Goal: Check status: Check status

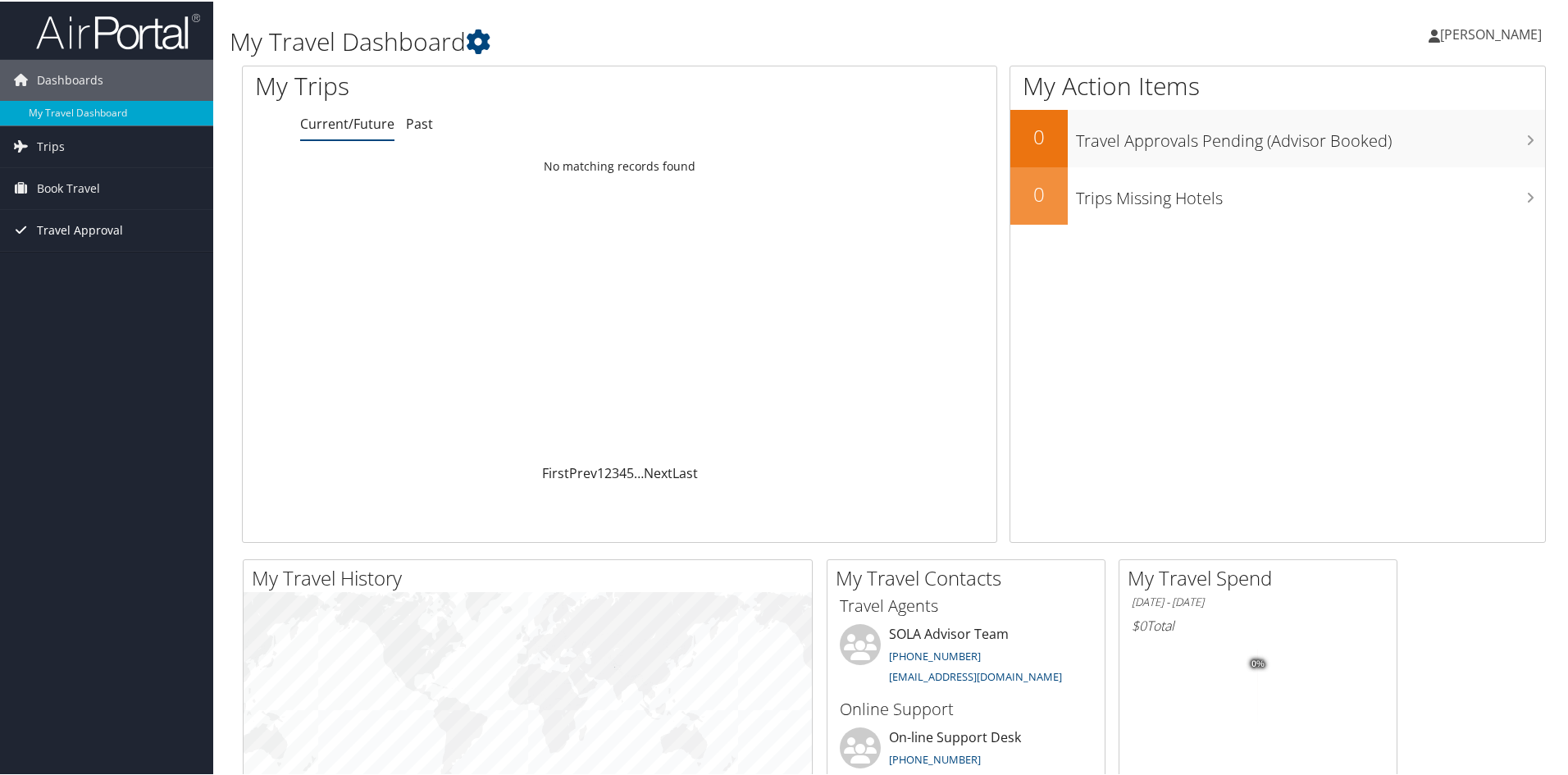
drag, startPoint x: 99, startPoint y: 230, endPoint x: 112, endPoint y: 234, distance: 13.6
click at [99, 230] on span "Travel Approval" at bounding box center [80, 228] width 86 height 41
click at [130, 261] on link "Pending Trip Approvals" at bounding box center [106, 261] width 213 height 25
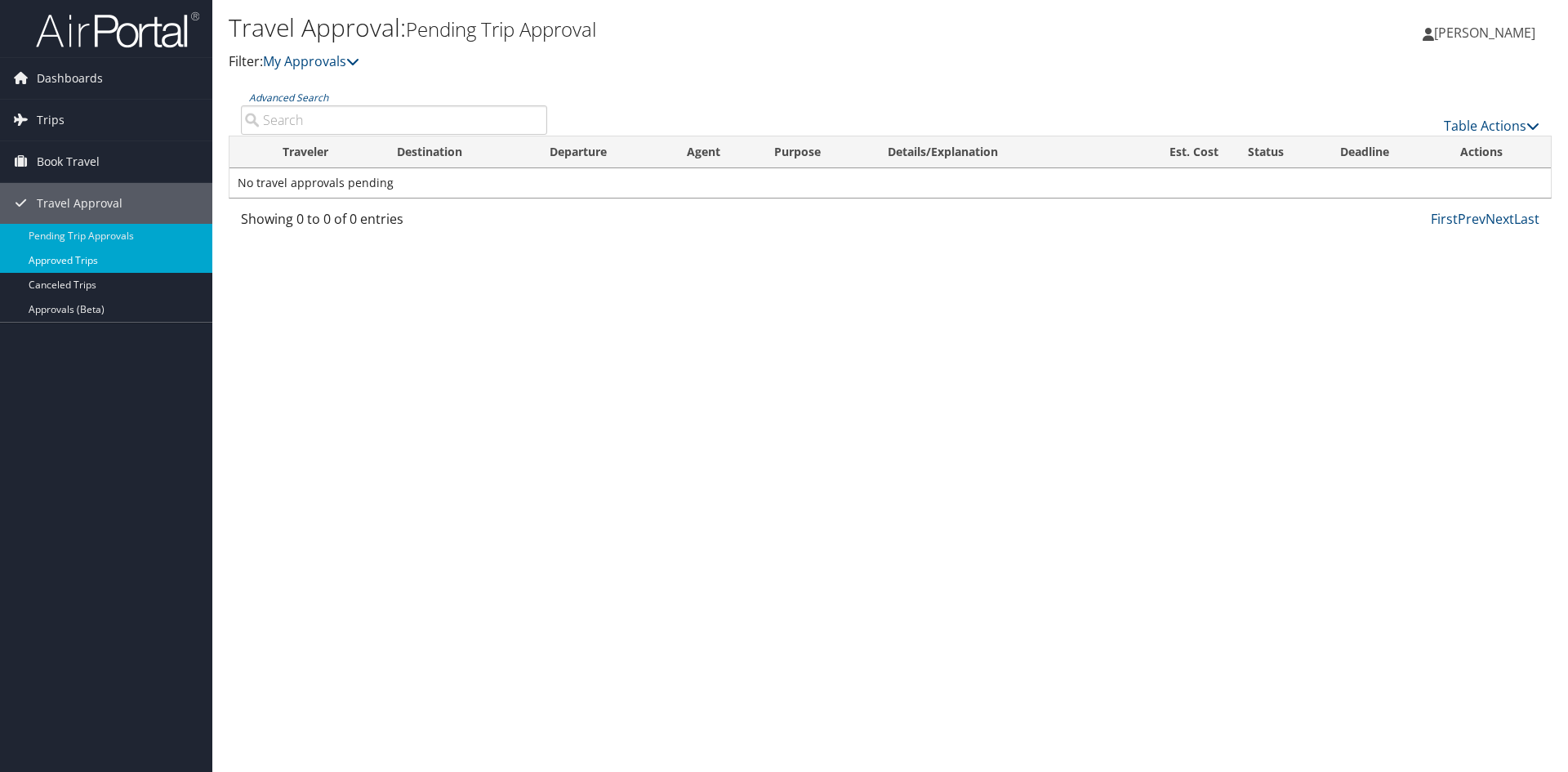
click at [108, 258] on link "Approved Trips" at bounding box center [106, 260] width 212 height 25
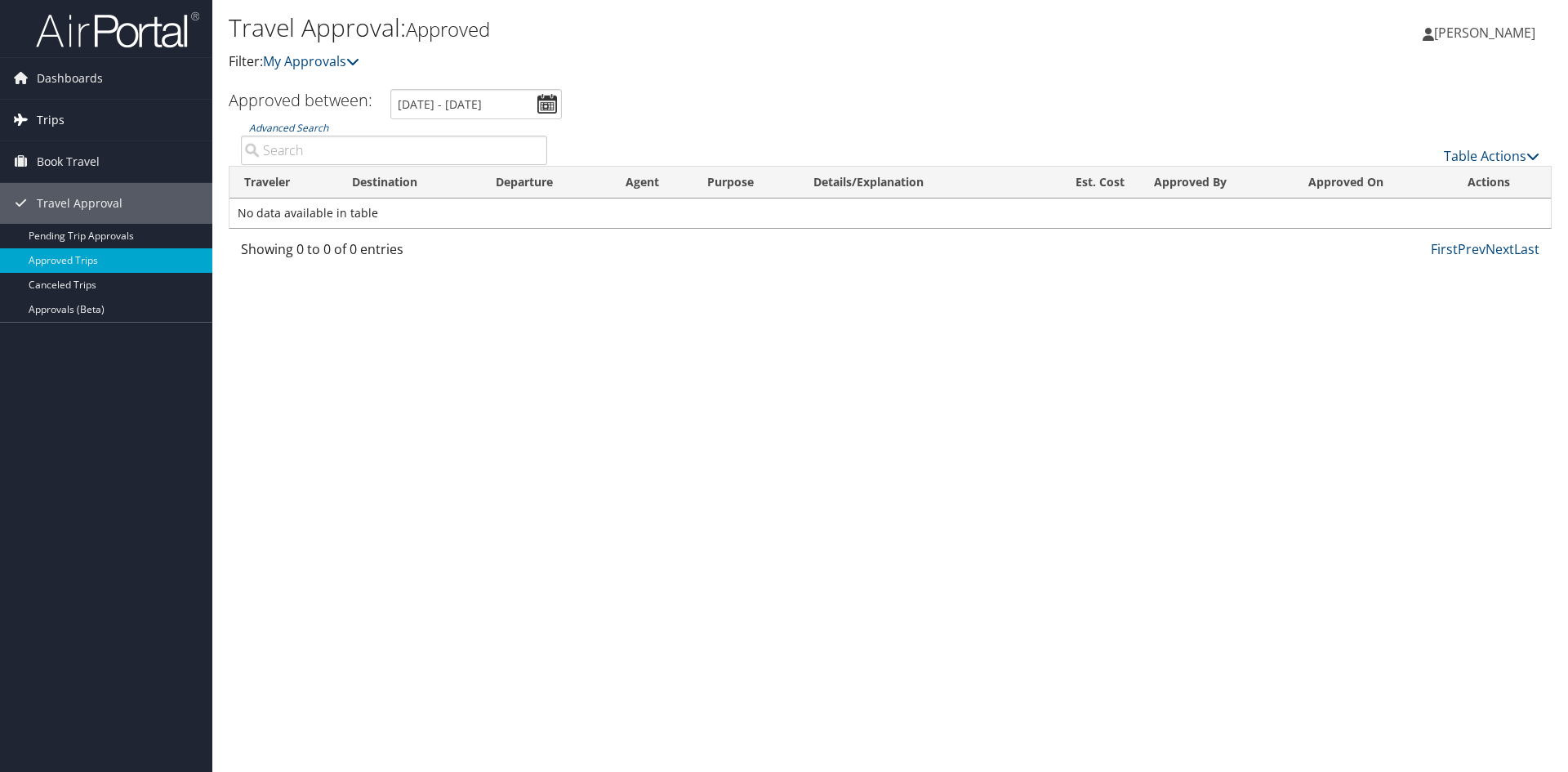
click at [98, 122] on link "Trips" at bounding box center [106, 119] width 212 height 41
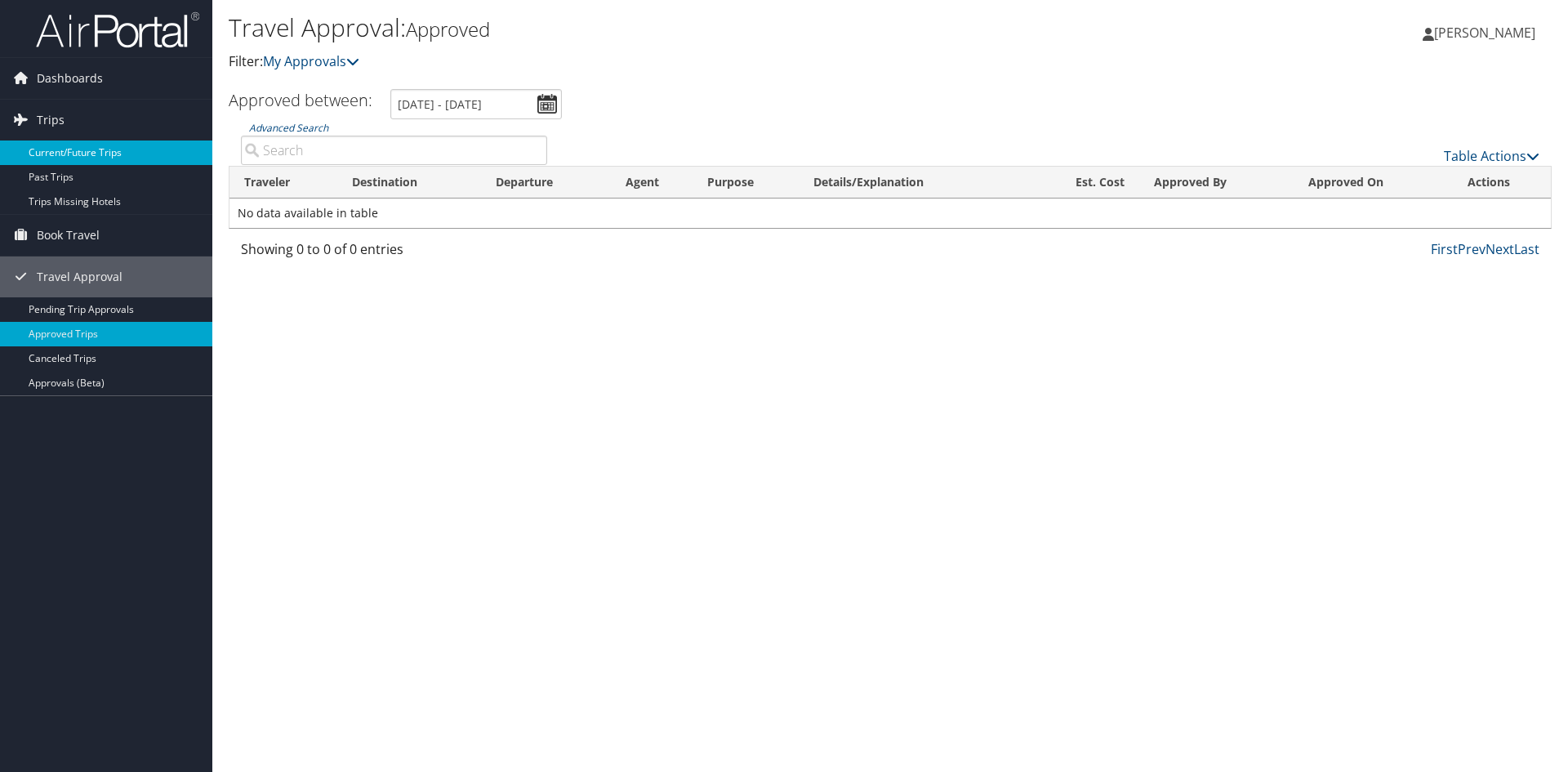
click at [102, 154] on link "Current/Future Trips" at bounding box center [106, 152] width 212 height 25
